Goal: Information Seeking & Learning: Learn about a topic

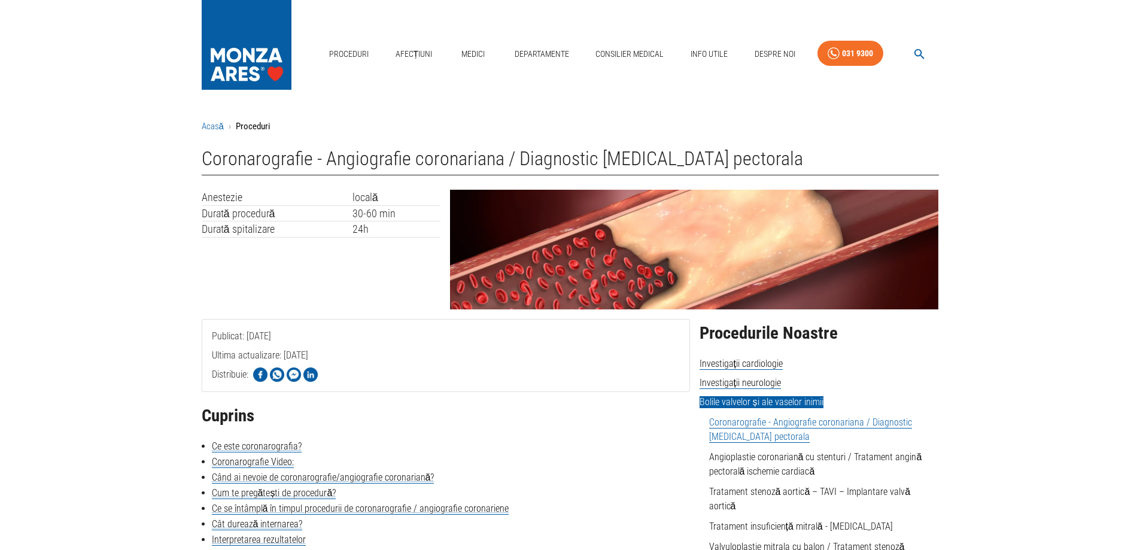
click at [211, 125] on link "Acasă" at bounding box center [213, 126] width 22 height 11
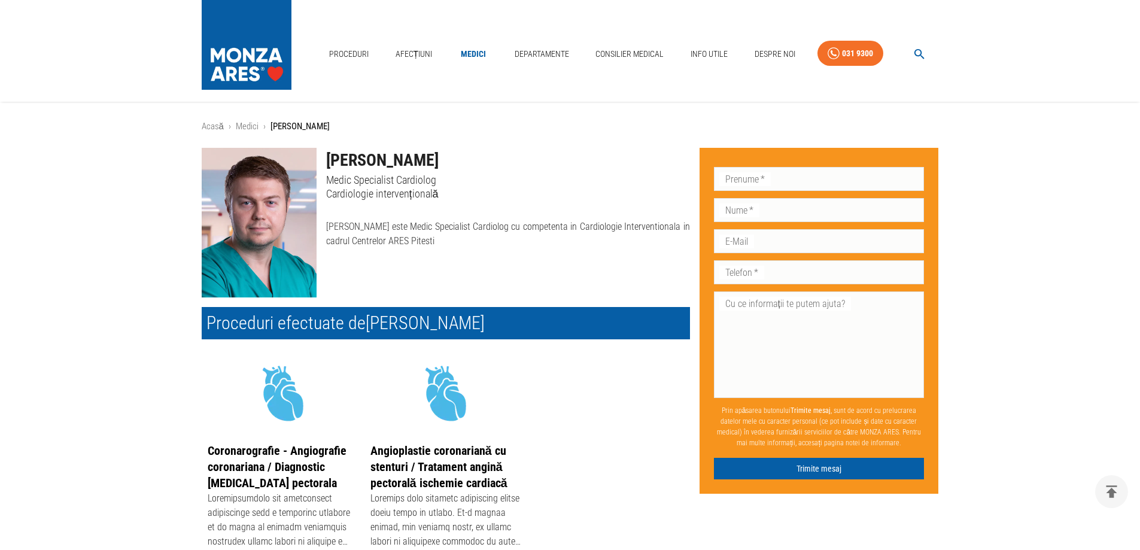
scroll to position [230, 0]
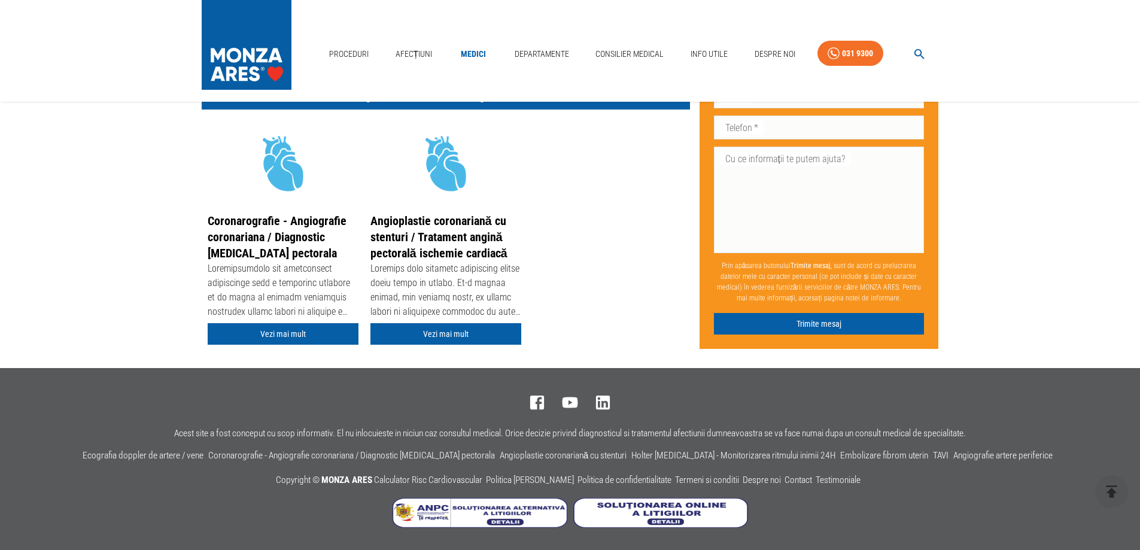
click at [569, 302] on div "Coronarografie - Angiografie coronariana / Diagnostic angina pectorala Vezi mai…" at bounding box center [446, 234] width 488 height 230
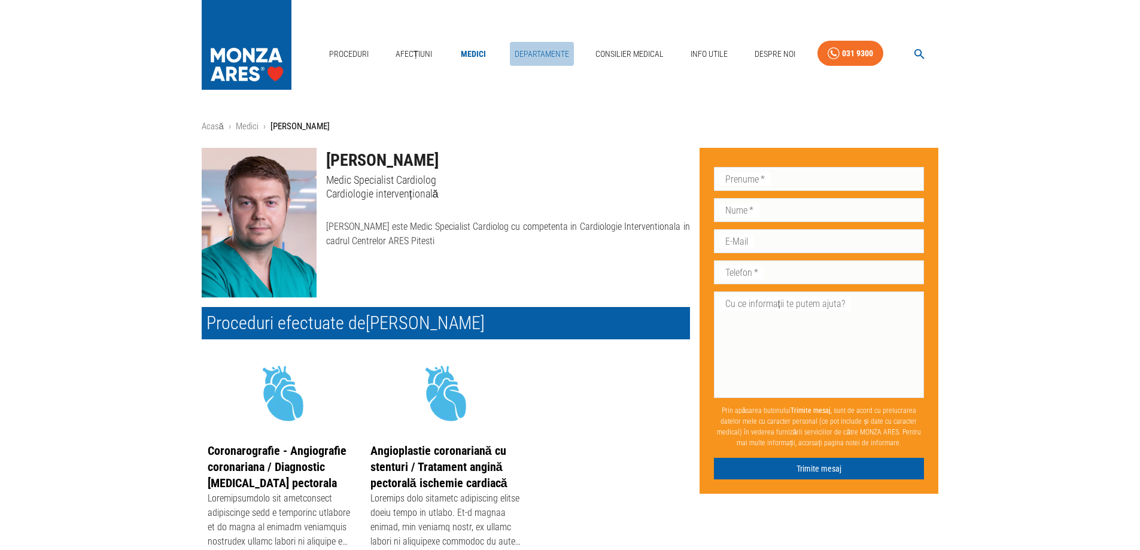
click at [550, 53] on link "Departamente" at bounding box center [542, 54] width 64 height 25
